Goal: Use online tool/utility

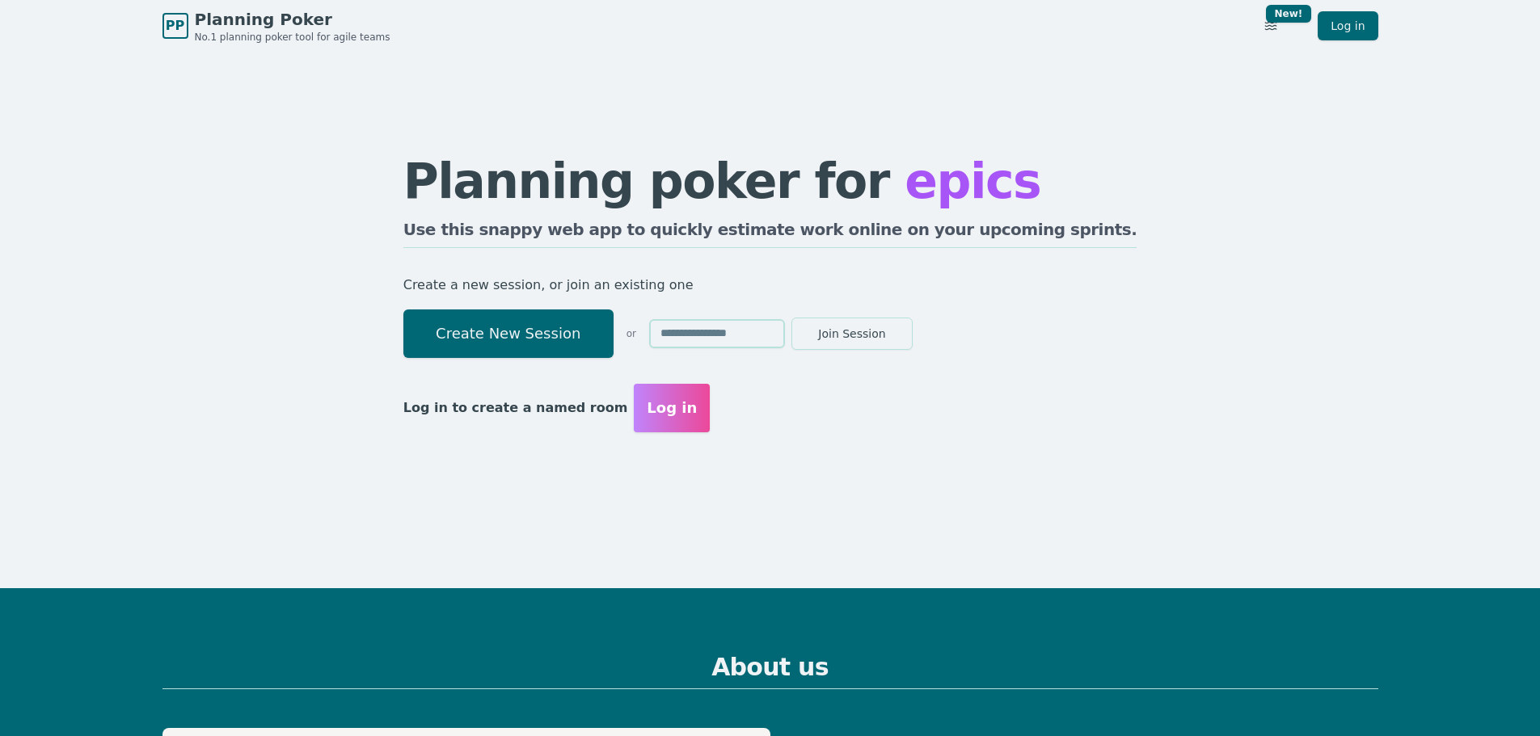
click at [547, 329] on button "Create New Session" at bounding box center [508, 334] width 210 height 49
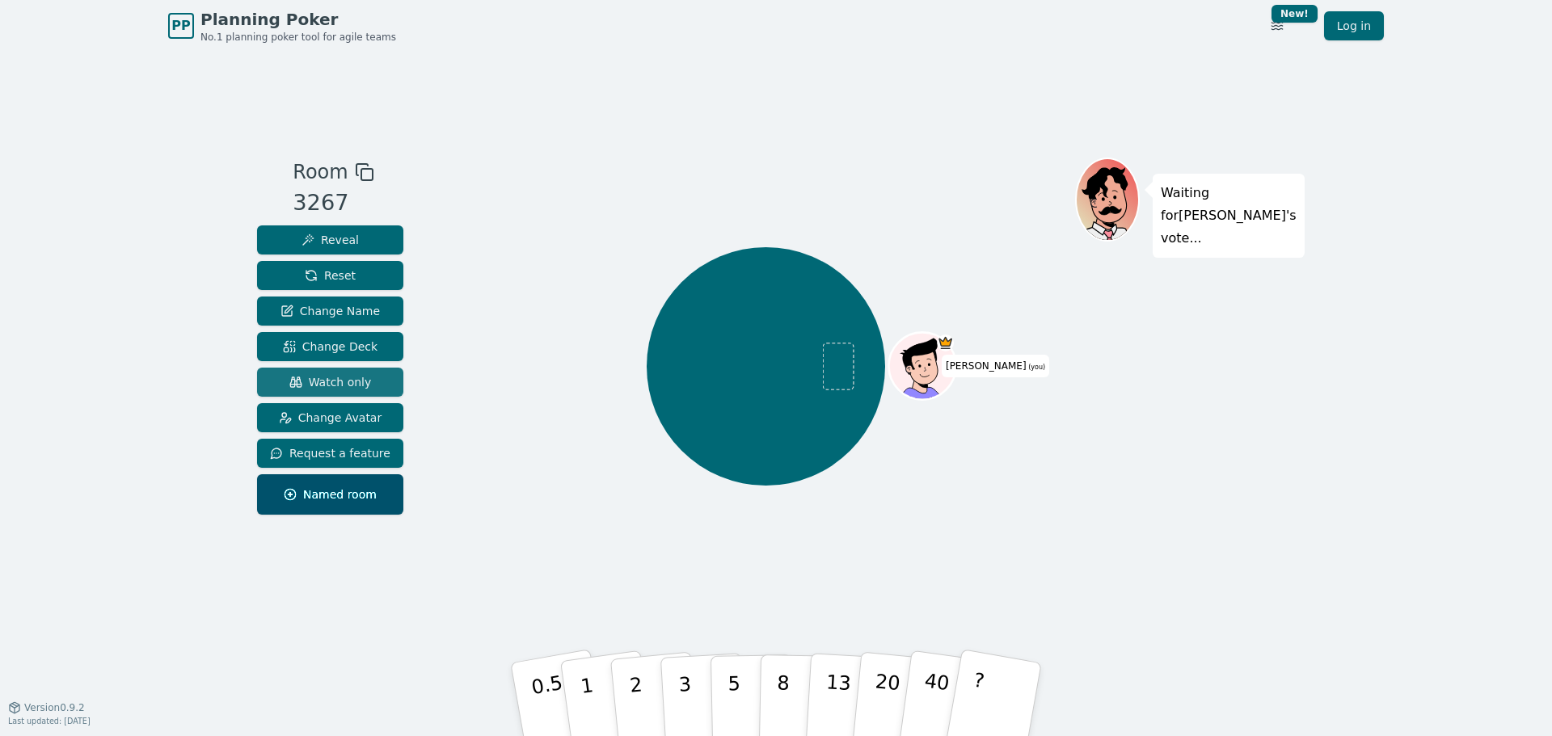
click at [344, 375] on span "Watch only" at bounding box center [330, 382] width 82 height 16
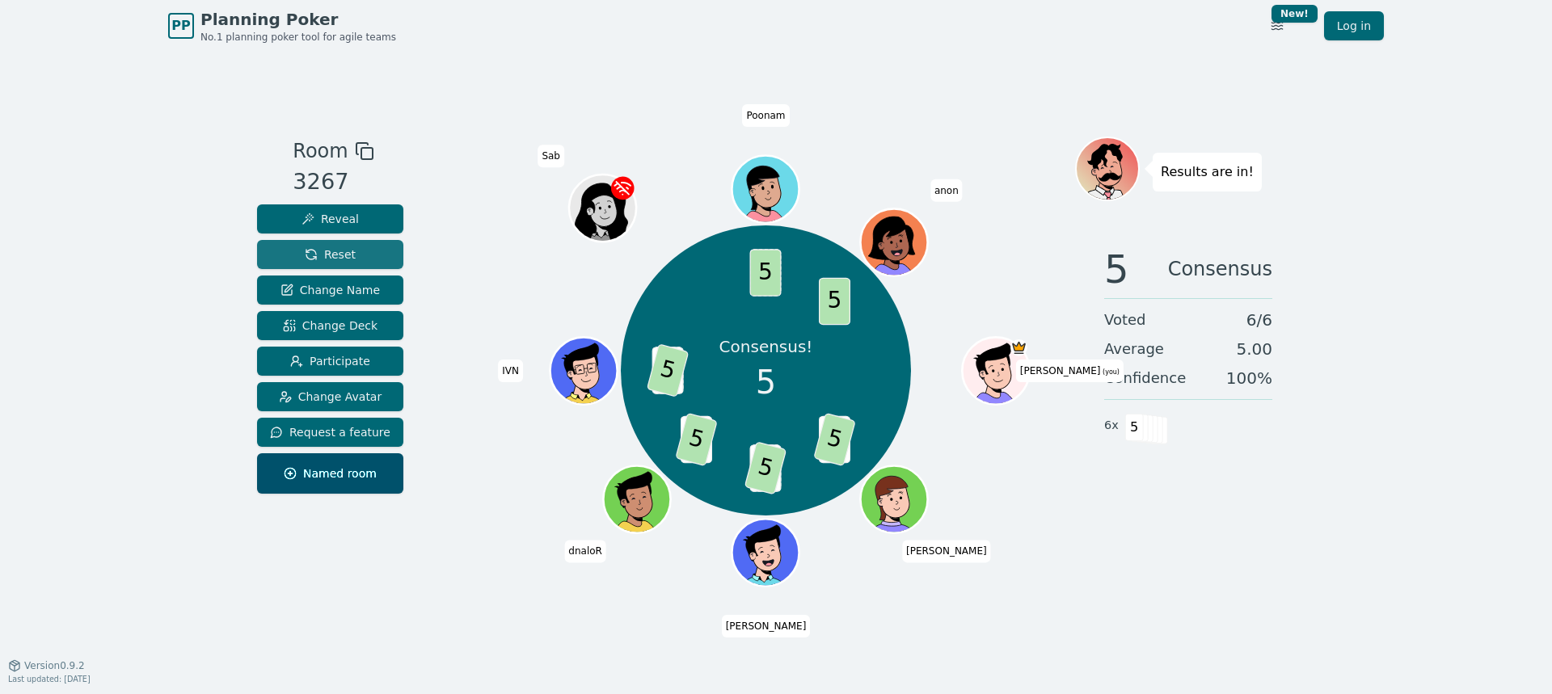
click at [365, 258] on button "Reset" at bounding box center [330, 254] width 146 height 29
